Goal: Browse casually

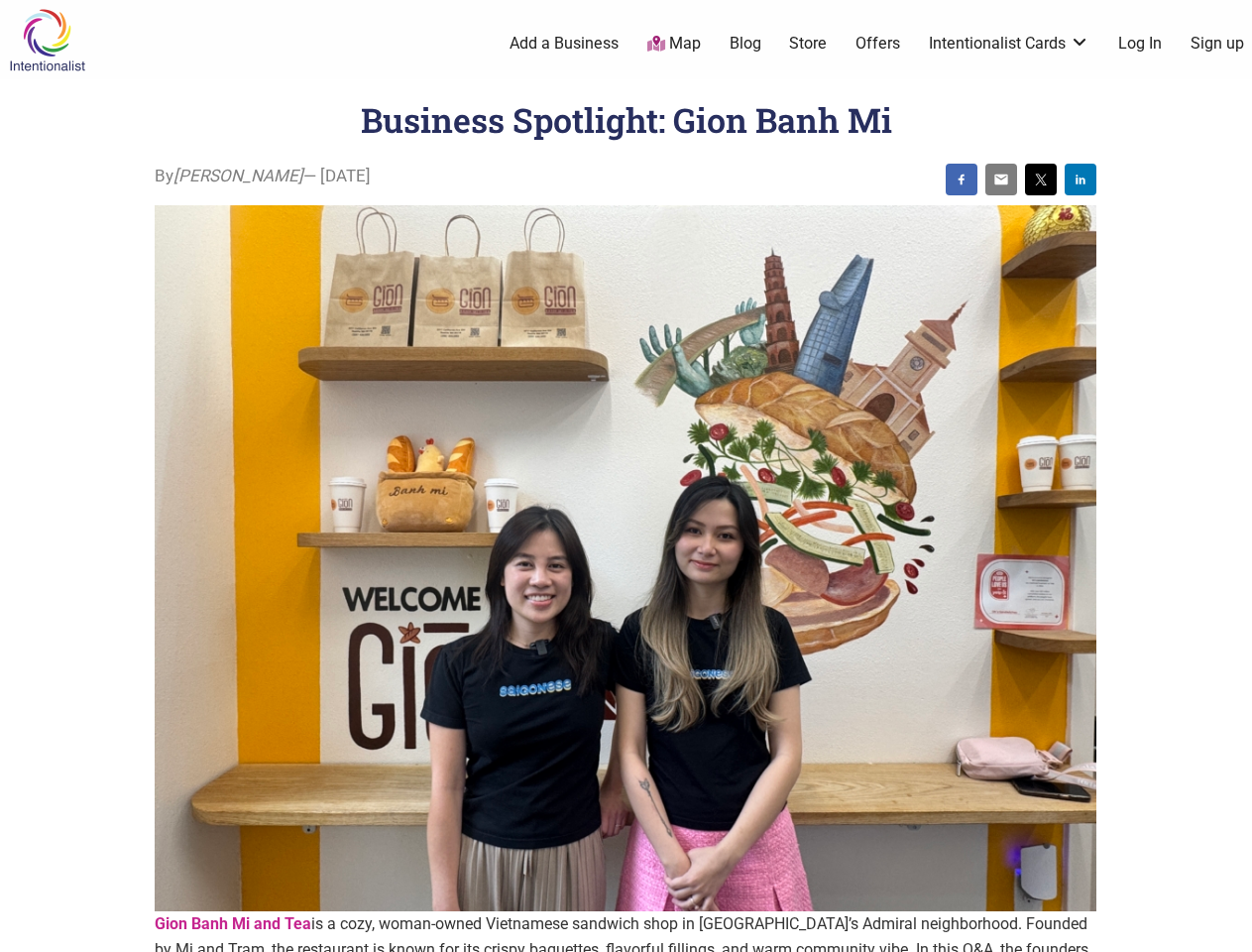
click at [626, 476] on img at bounding box center [626, 558] width 942 height 707
click at [962, 180] on img at bounding box center [962, 180] width 16 height 16
click at [1002, 180] on img at bounding box center [1002, 180] width 16 height 16
click at [1041, 180] on img at bounding box center [1041, 180] width 16 height 16
click at [1080, 180] on img at bounding box center [1080, 180] width 16 height 16
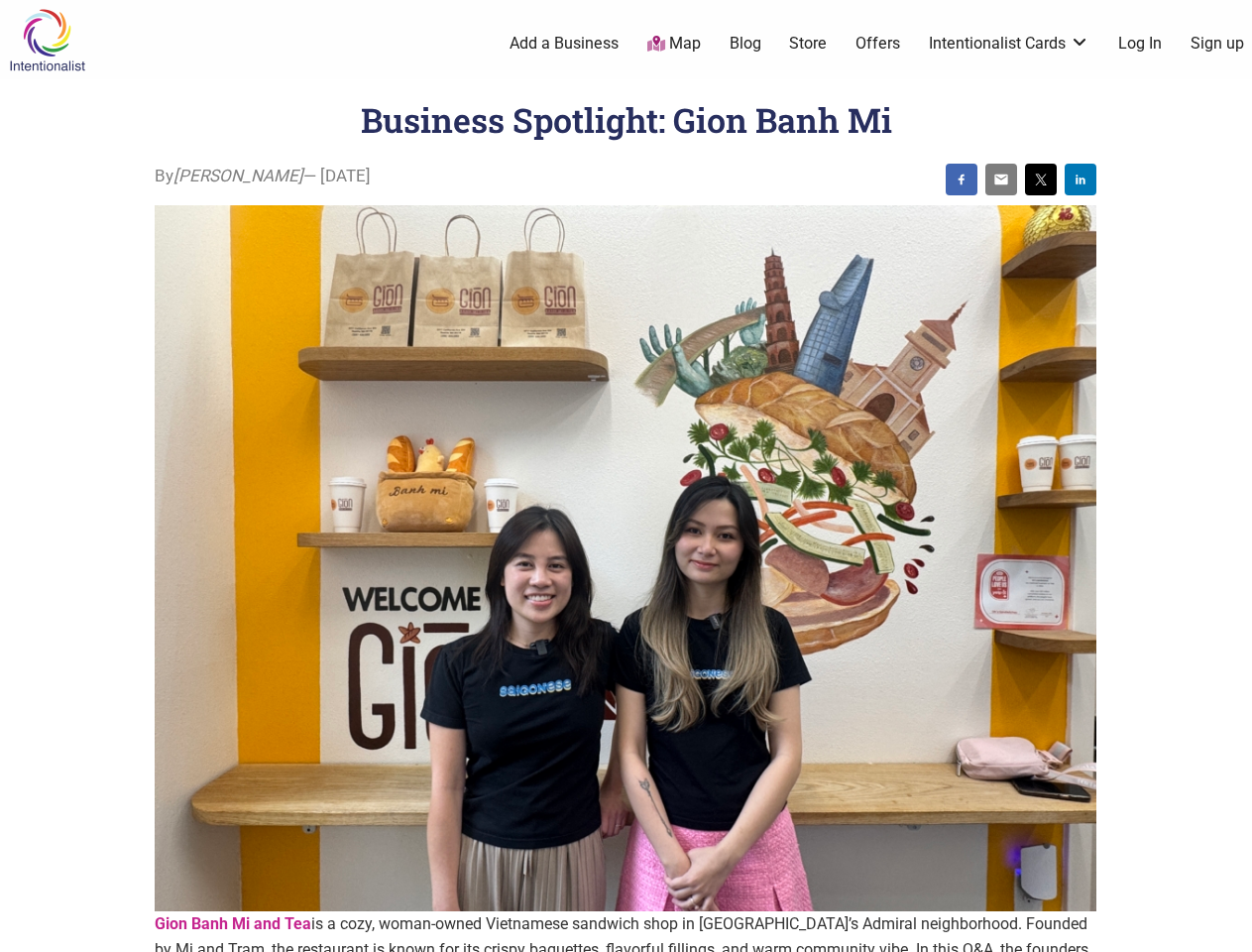
click at [1229, 929] on icon at bounding box center [1230, 927] width 22 height 25
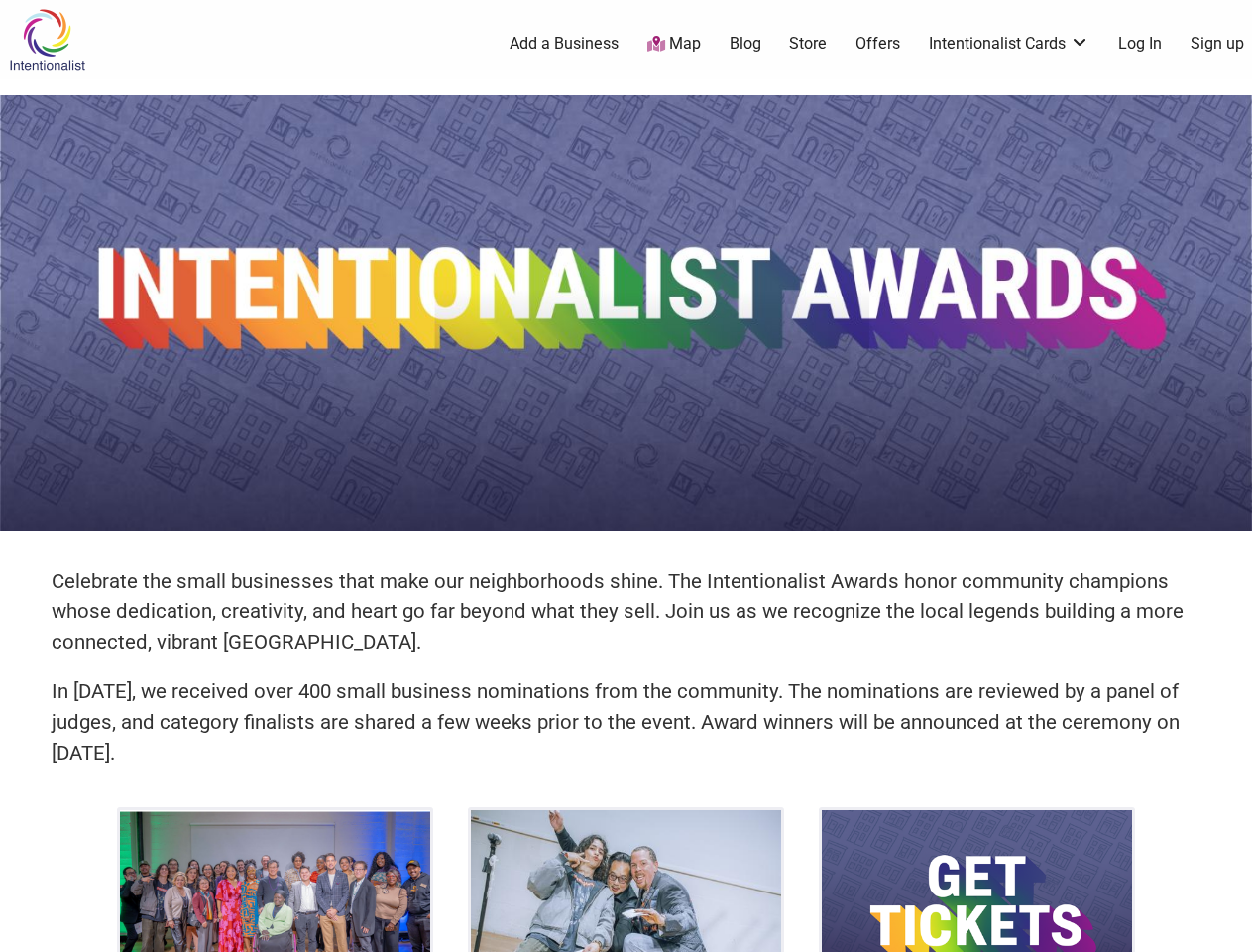
click at [626, 476] on img at bounding box center [626, 313] width 1252 height 435
click at [1229, 929] on icon at bounding box center [1230, 927] width 22 height 25
